Goal: Communication & Community: Answer question/provide support

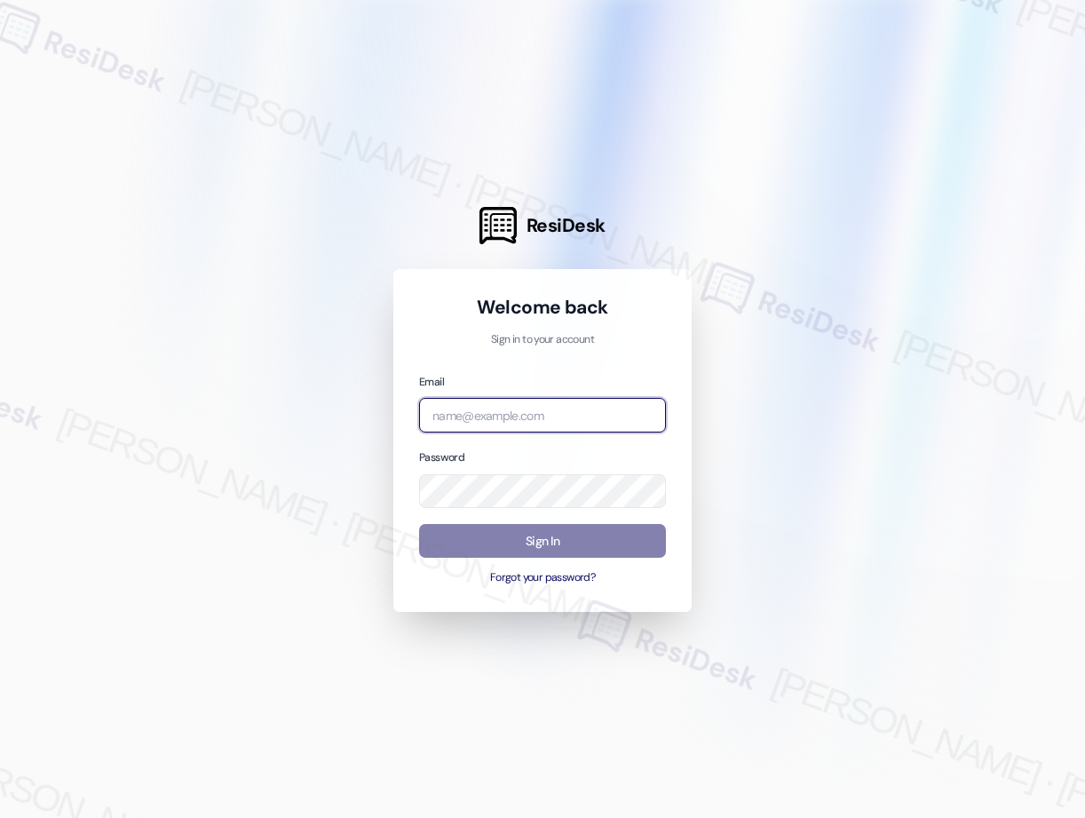
type input "[EMAIL_ADDRESS][PERSON_NAME][PERSON_NAME][PERSON_NAME][DOMAIN_NAME]"
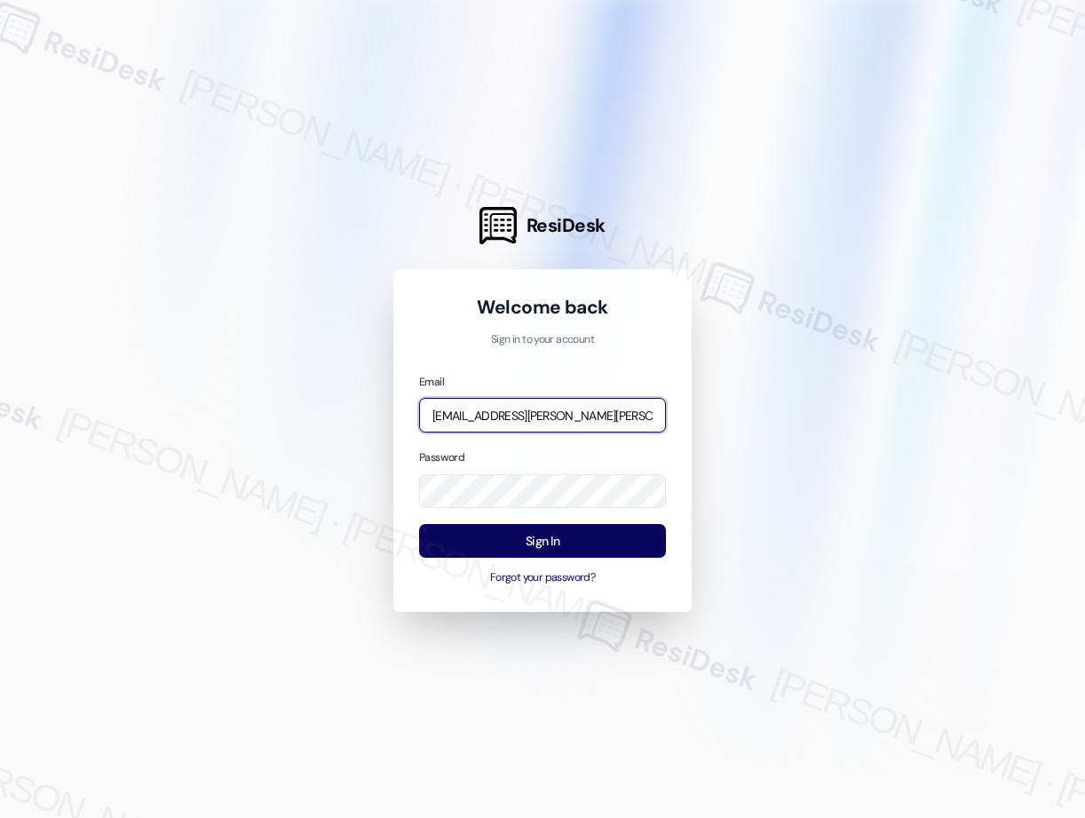
click at [515, 421] on input "[EMAIL_ADDRESS][PERSON_NAME][PERSON_NAME][PERSON_NAME][DOMAIN_NAME]" at bounding box center [542, 415] width 247 height 35
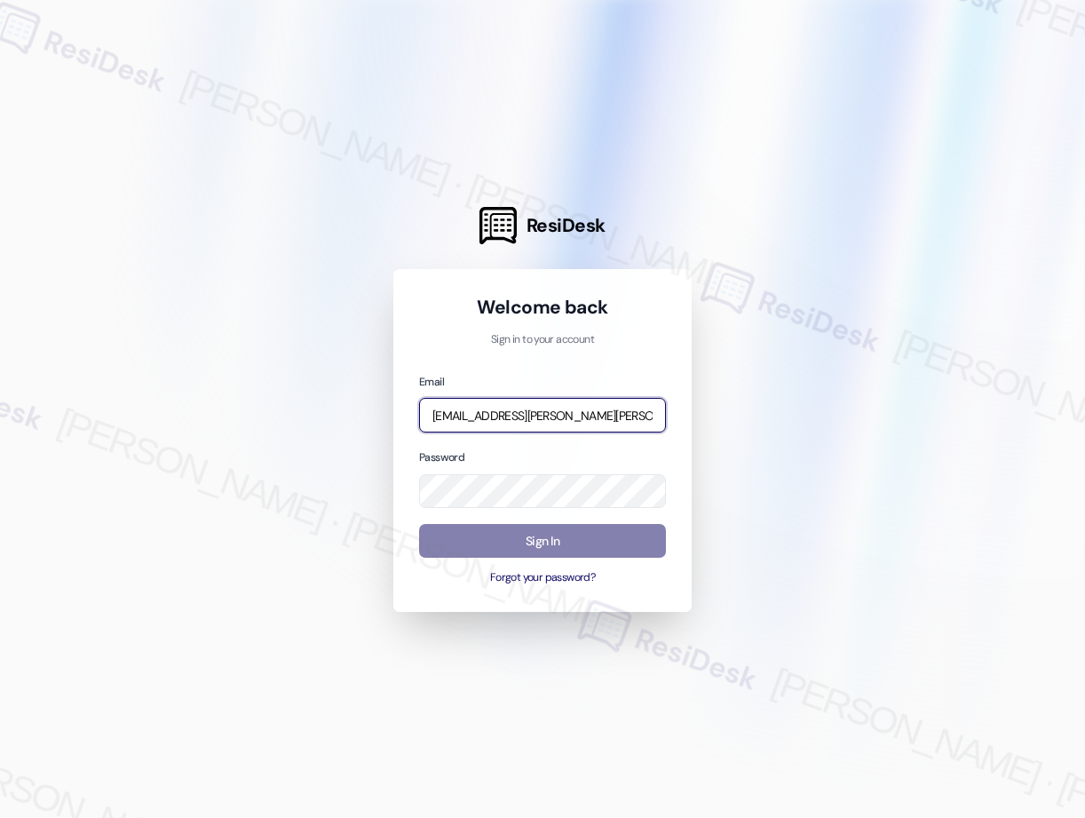
type input "[EMAIL_ADDRESS][PERSON_NAME][PERSON_NAME][DOMAIN_NAME]"
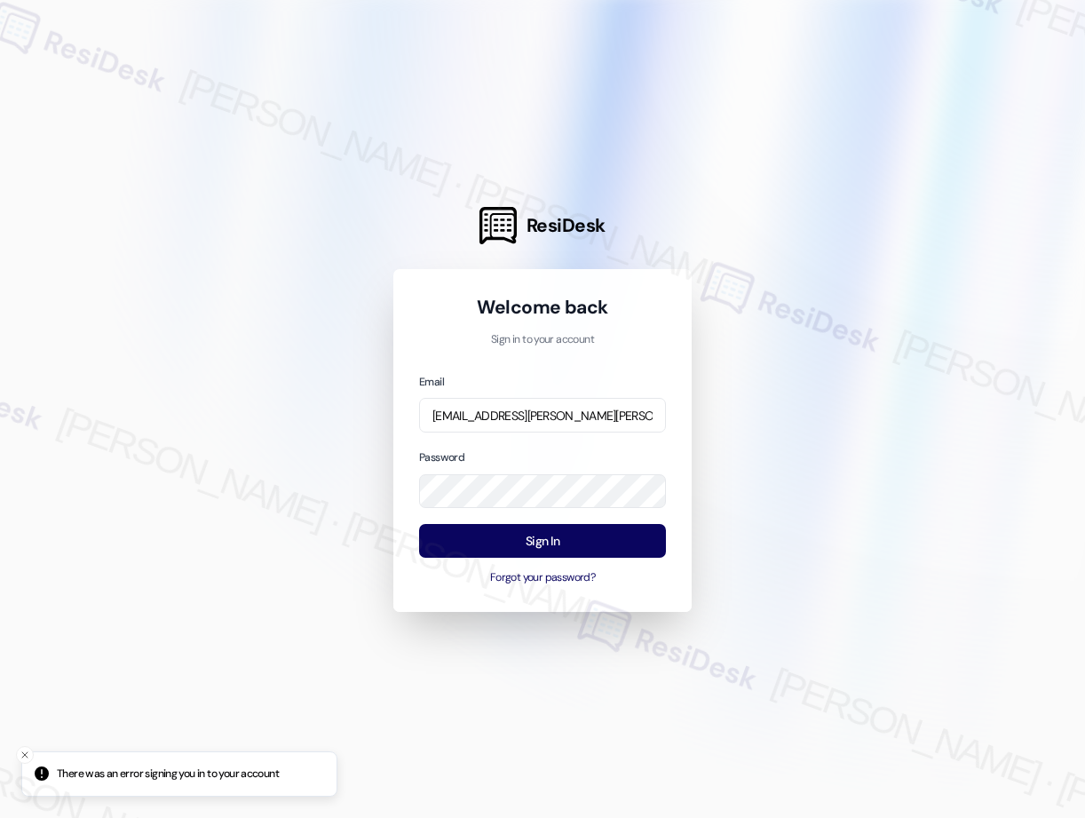
click at [0, 817] on com-1password-button at bounding box center [0, 818] width 0 height 0
click at [542, 543] on button "Sign In" at bounding box center [542, 541] width 247 height 35
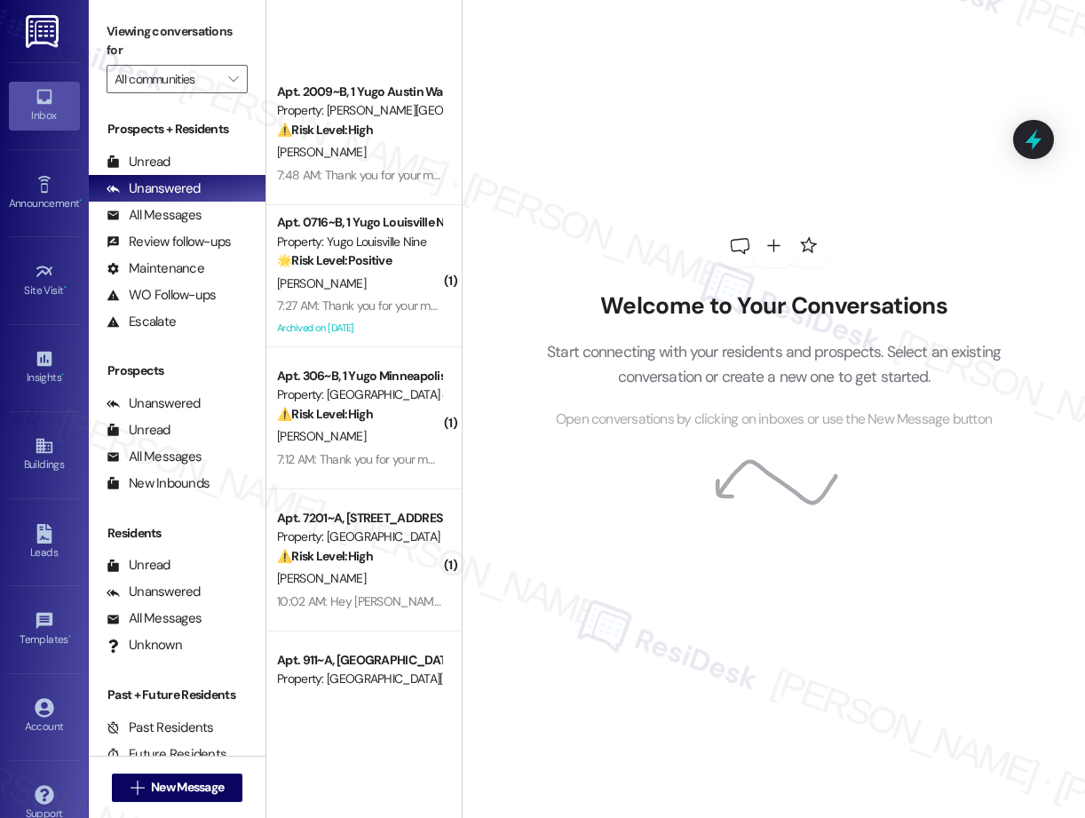
scroll to position [2150, 0]
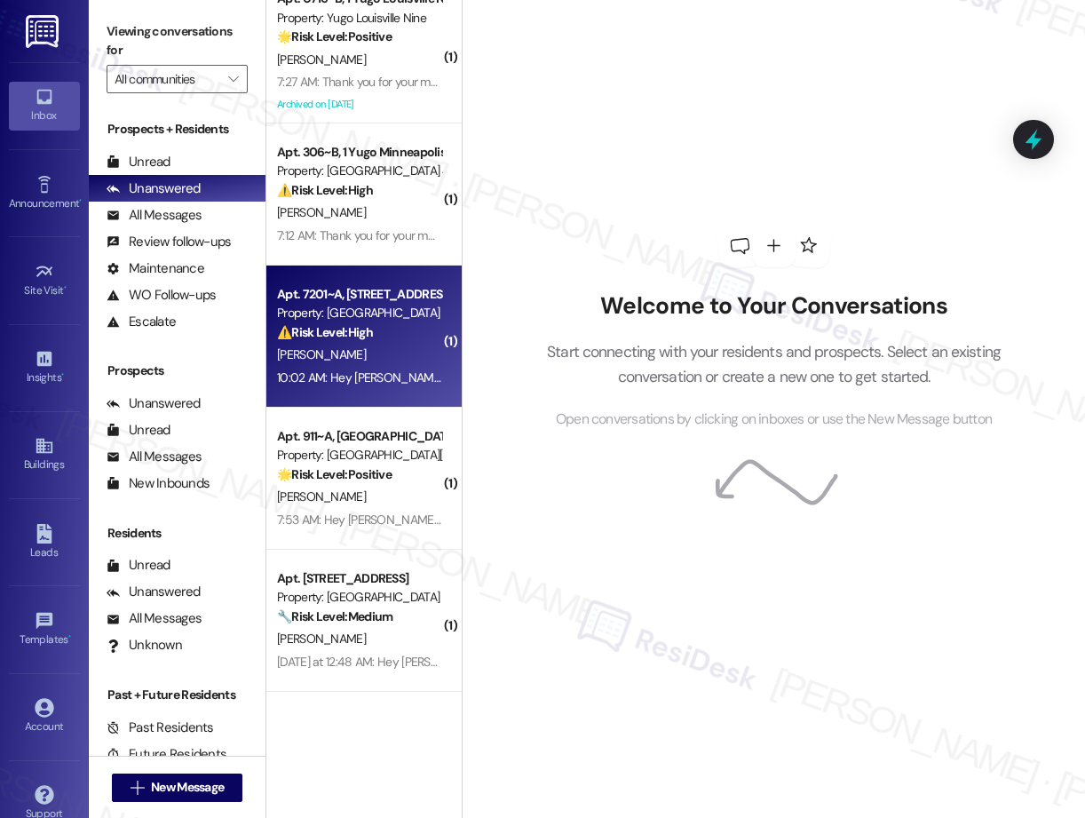
click at [365, 375] on div "10:02 AM: Hey [PERSON_NAME], we appreciate your text! We'll be back at 11AM to …" at bounding box center [655, 377] width 756 height 16
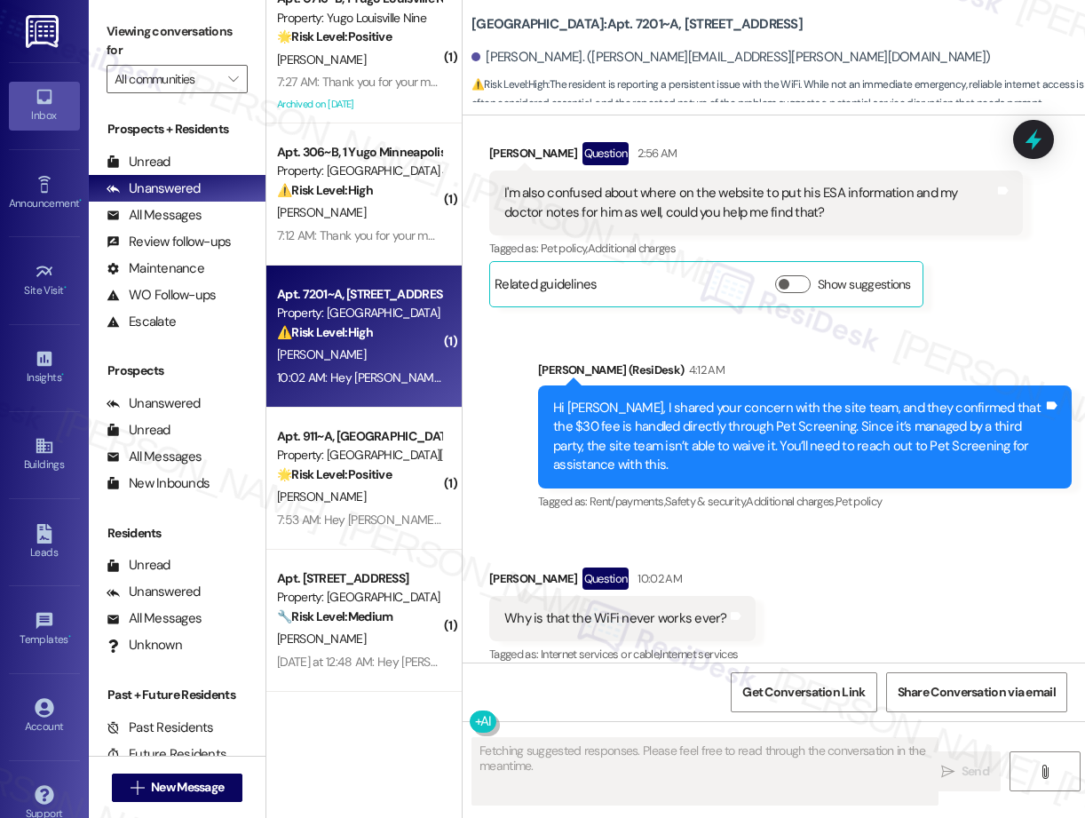
scroll to position [3390, 0]
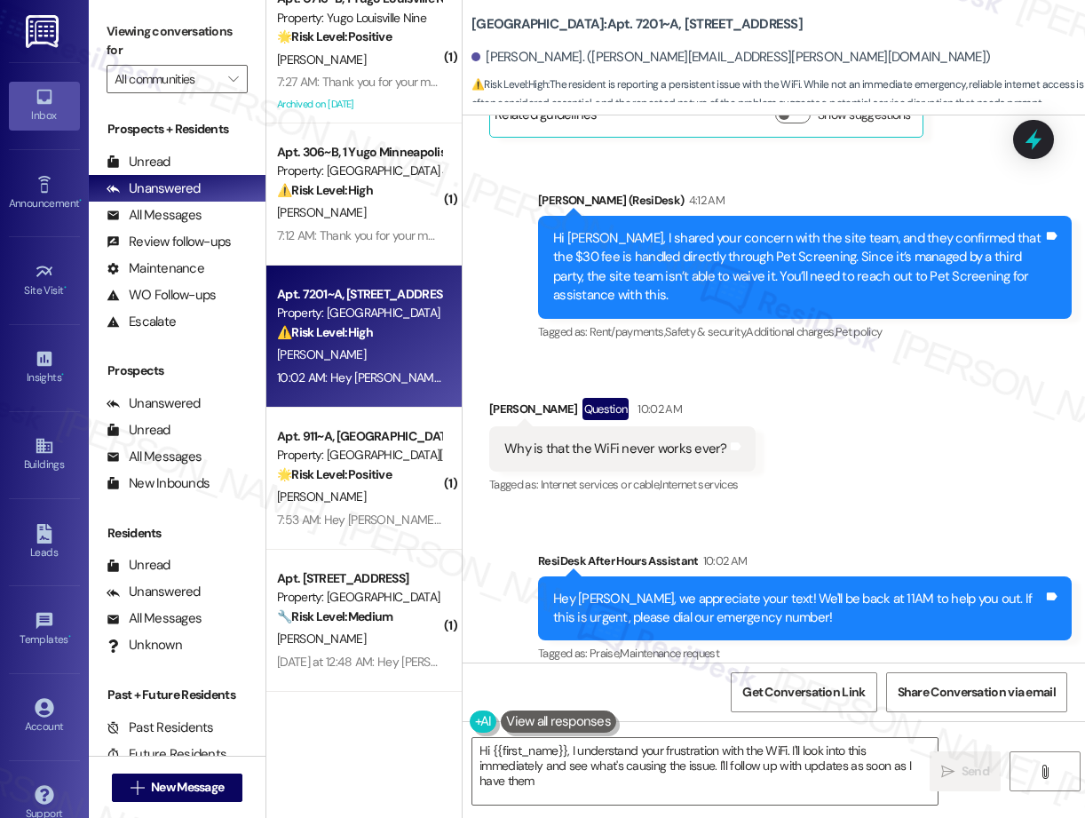
type textarea "Hi {{first_name}}, I understand your frustration with the WiFi. I'll look into …"
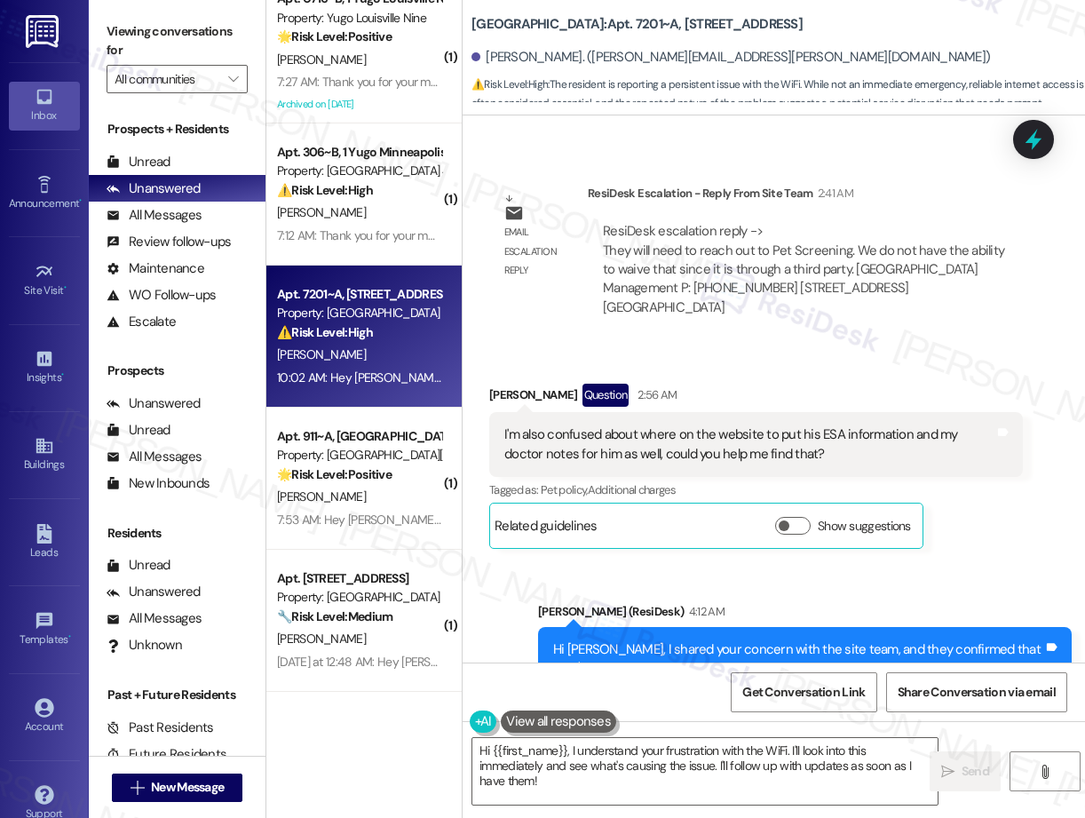
scroll to position [2977, 0]
